Goal: Task Accomplishment & Management: Use online tool/utility

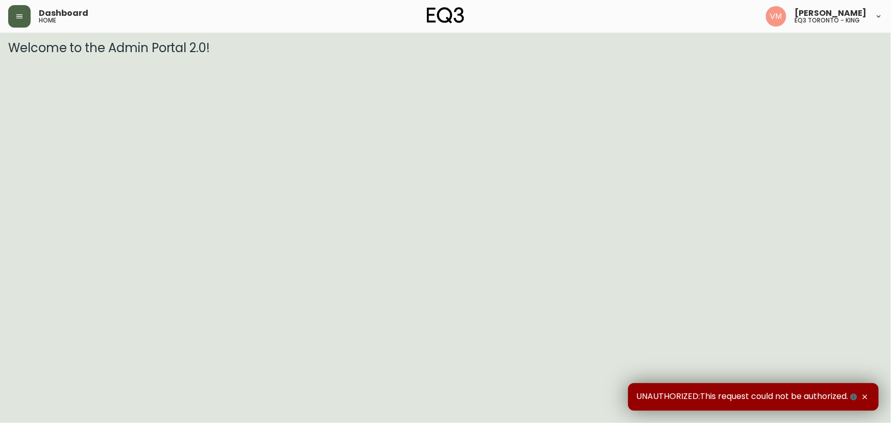
click at [14, 19] on button "button" at bounding box center [19, 16] width 22 height 22
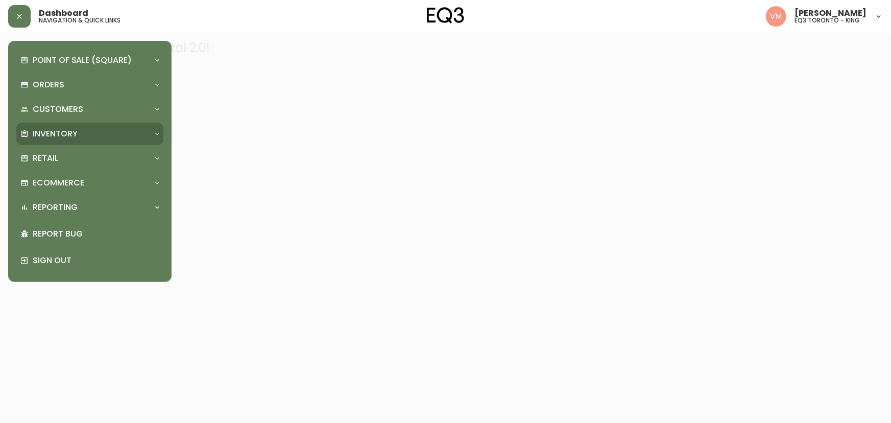
click at [46, 131] on p "Inventory" at bounding box center [55, 133] width 45 height 11
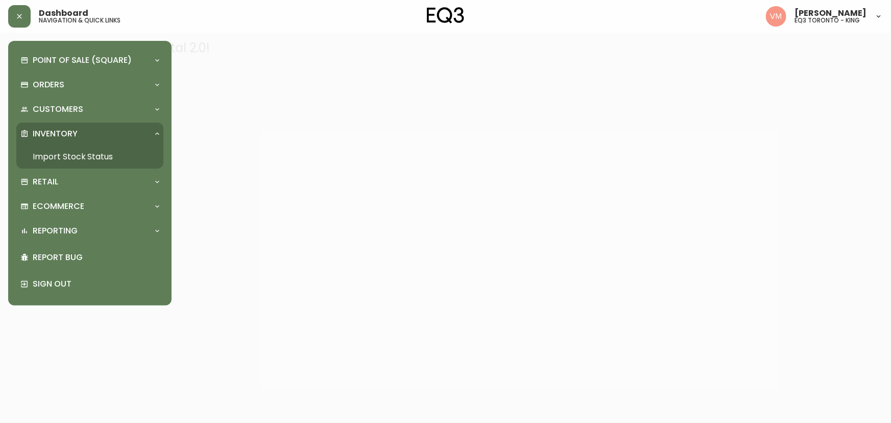
click at [50, 154] on link "Import Stock Status" at bounding box center [89, 156] width 147 height 23
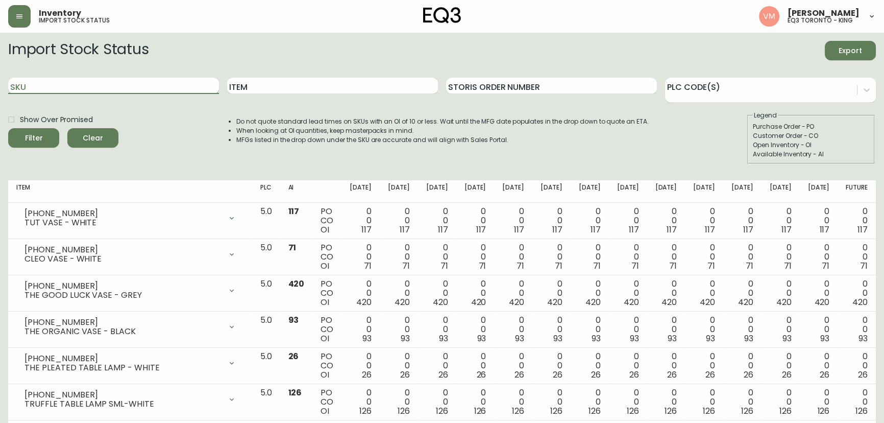
click at [138, 86] on input "SKU" at bounding box center [113, 86] width 211 height 16
paste input "3020-431-4-A"
click at [8, 128] on button "Filter" at bounding box center [33, 137] width 51 height 19
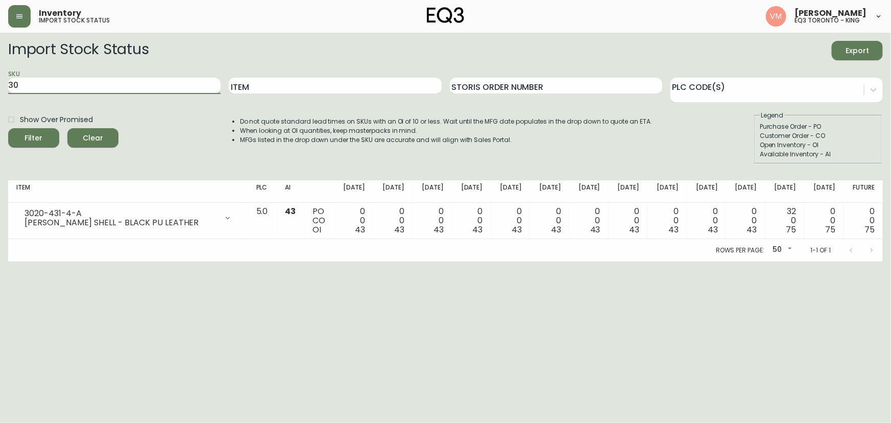
type input "3"
paste input "3020-433-4-B"
type input "3020-433-4-B"
click at [8, 128] on button "Filter" at bounding box center [33, 137] width 51 height 19
